Goal: Information Seeking & Learning: Learn about a topic

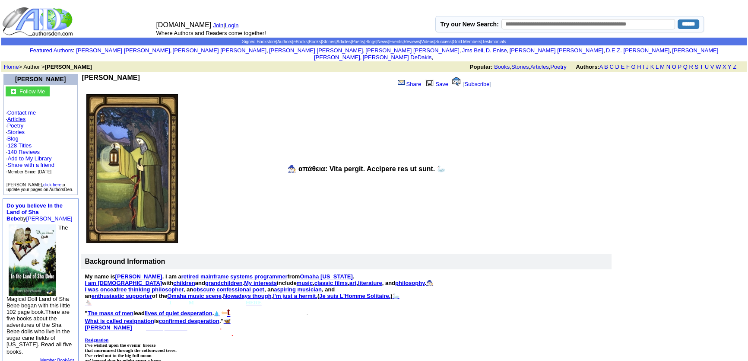
click at [13, 116] on link "Articles" at bounding box center [16, 119] width 19 height 6
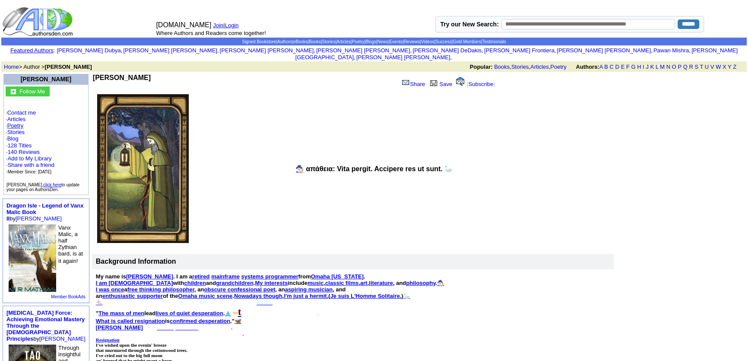
click at [13, 122] on link "Poetry" at bounding box center [15, 125] width 16 height 6
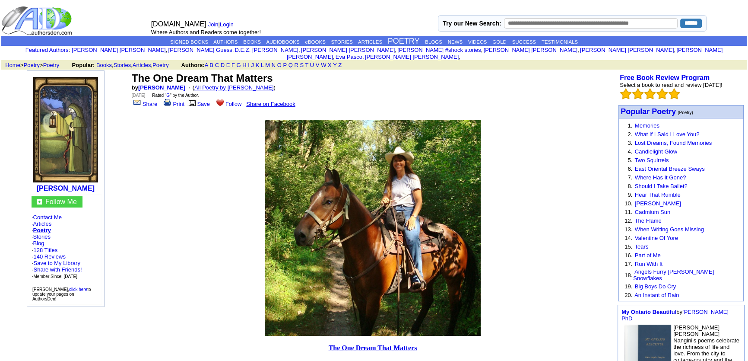
click at [236, 84] on link "All Poetry by Mark Sebring" at bounding box center [234, 87] width 80 height 6
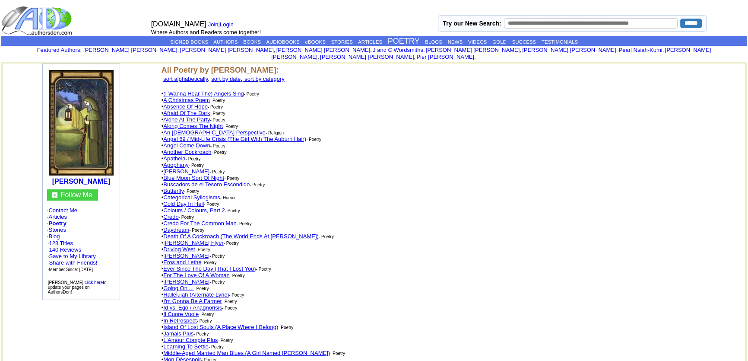
click at [207, 129] on link "An Atheist Perspective" at bounding box center [214, 132] width 102 height 6
